Goal: Check status

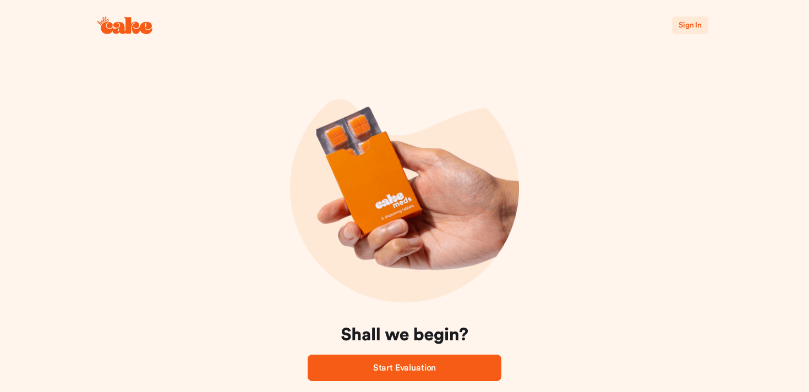
click at [687, 25] on span "Sign In" at bounding box center [690, 25] width 23 height 8
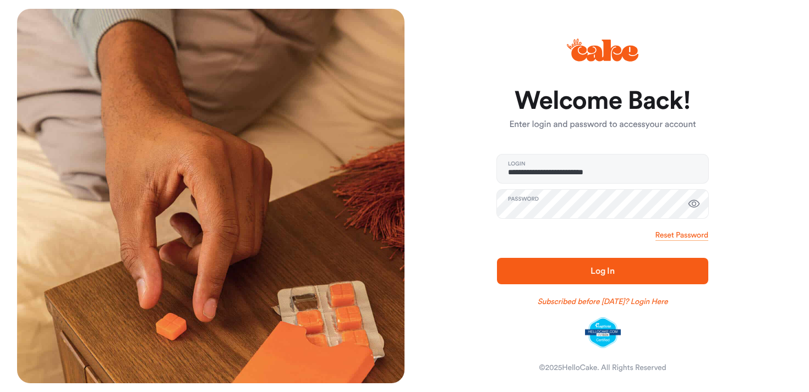
click at [616, 272] on span "Log In" at bounding box center [603, 271] width 176 height 13
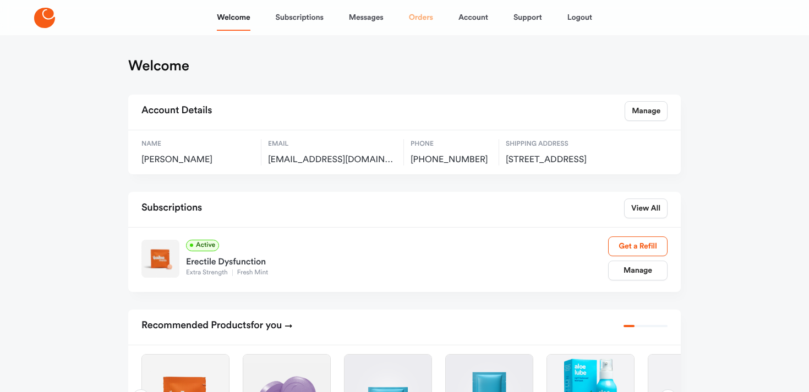
click at [424, 17] on link "Orders" at bounding box center [421, 17] width 24 height 26
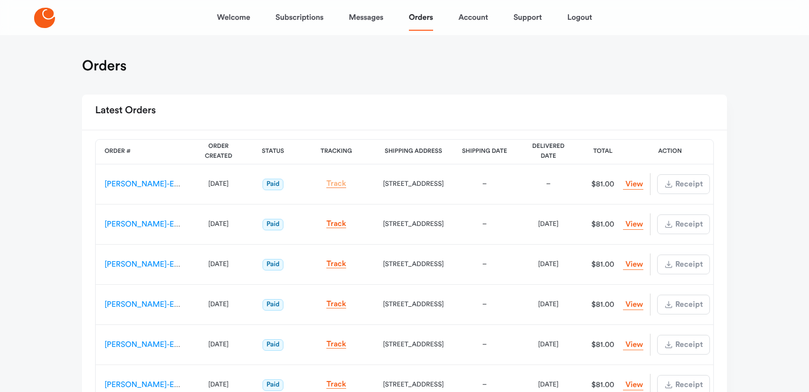
click at [341, 188] on link "Track" at bounding box center [336, 184] width 20 height 8
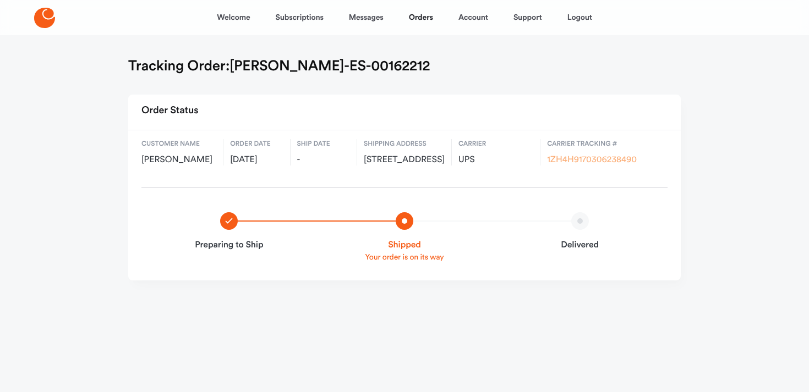
click at [560, 161] on link "1ZH4H9170306238490" at bounding box center [592, 160] width 90 height 9
